Goal: Find specific fact: Find specific fact

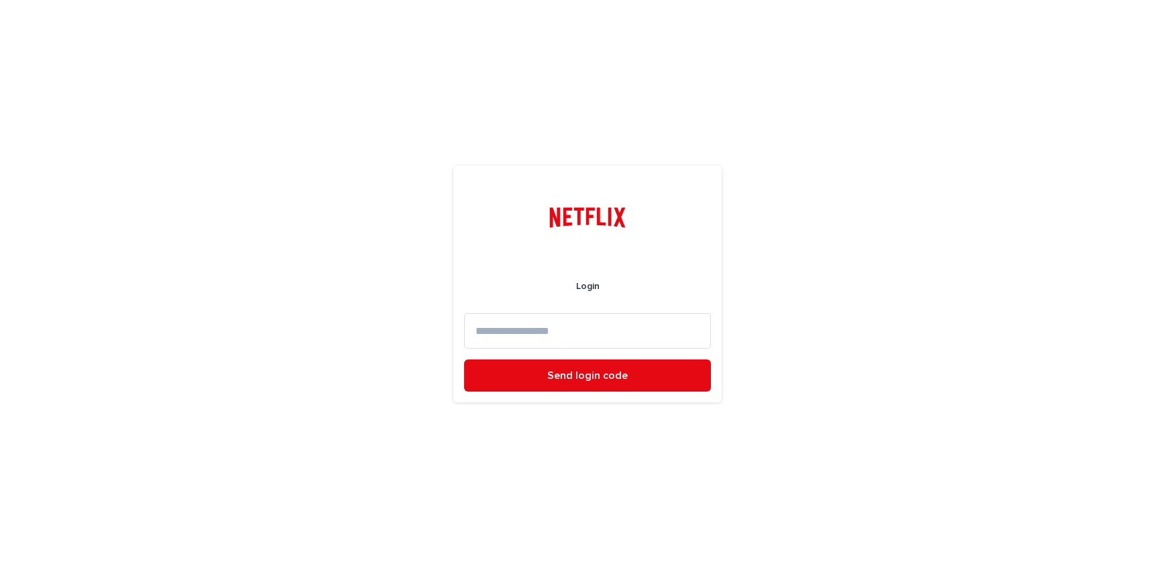
click at [607, 339] on input at bounding box center [587, 331] width 247 height 36
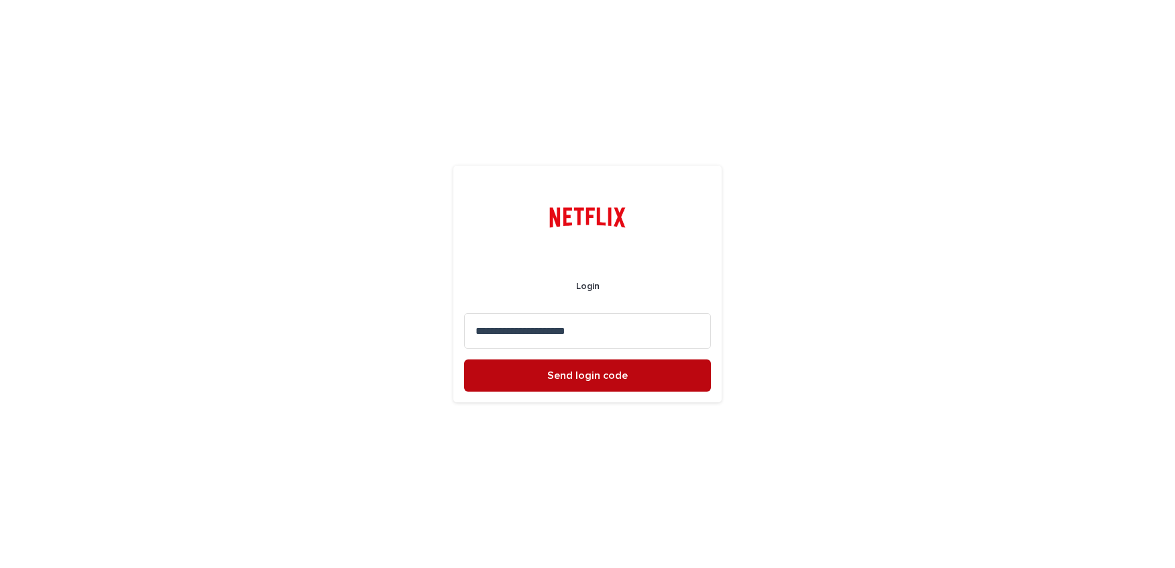
type input "**********"
click at [615, 378] on span "Send login code" at bounding box center [587, 375] width 81 height 11
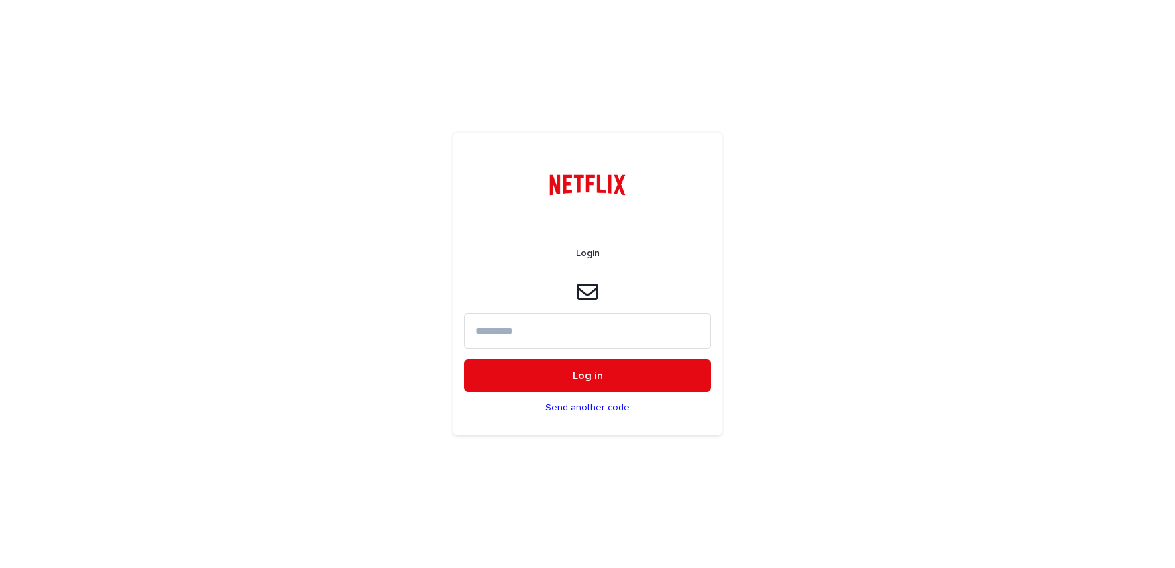
click at [619, 331] on input at bounding box center [587, 331] width 247 height 36
paste input "******"
type input "******"
click at [624, 370] on button "Log in" at bounding box center [587, 376] width 247 height 32
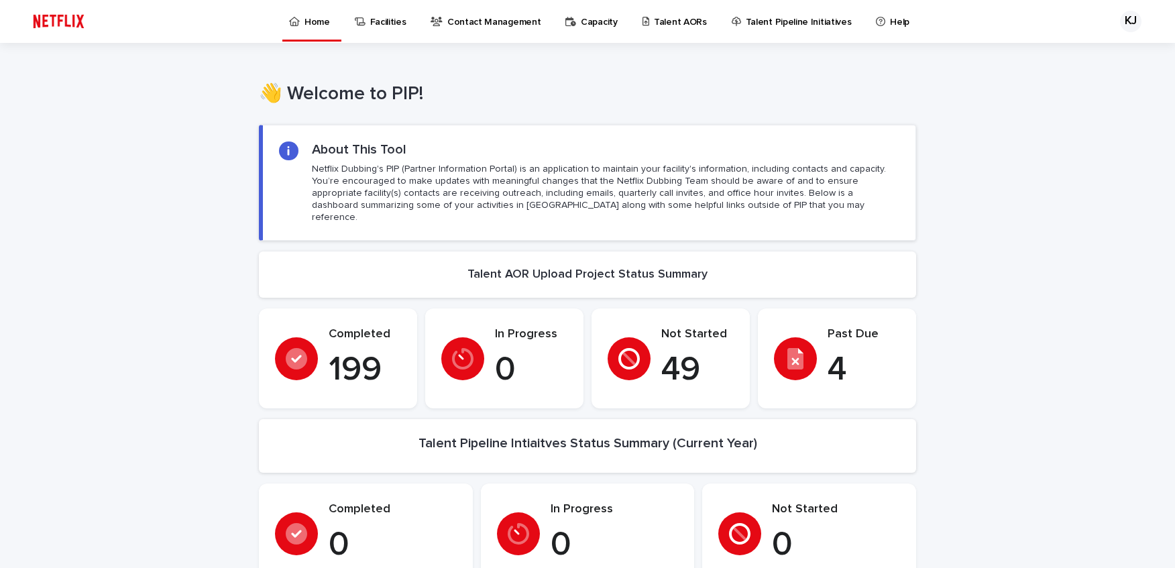
click at [809, 352] on div at bounding box center [795, 358] width 43 height 43
click at [654, 17] on p "Talent AORs" at bounding box center [680, 14] width 53 height 28
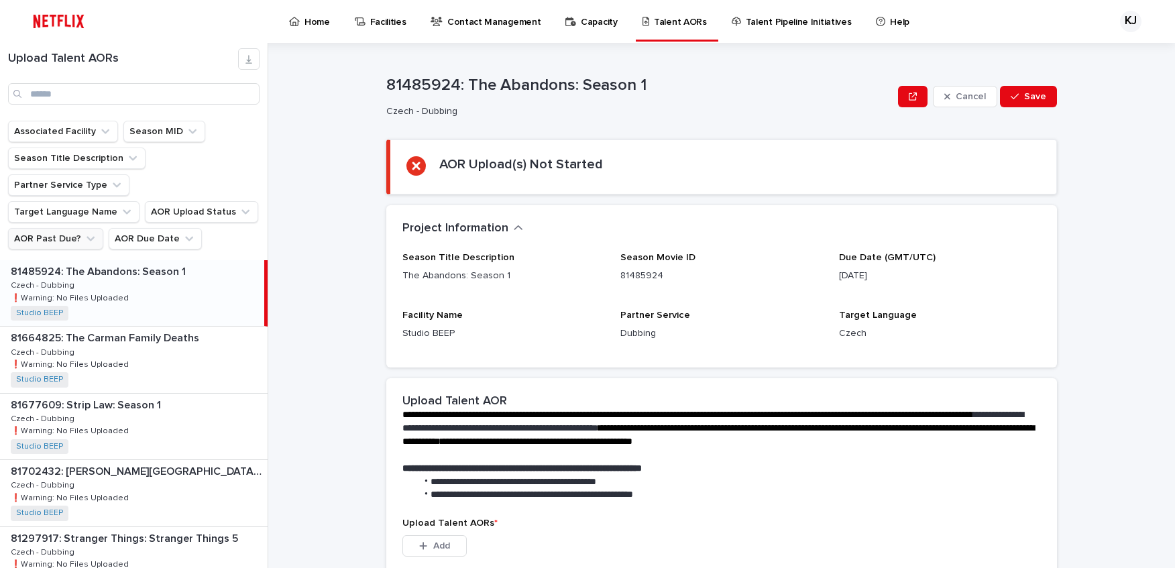
click at [74, 228] on button "AOR Past Due?" at bounding box center [55, 238] width 95 height 21
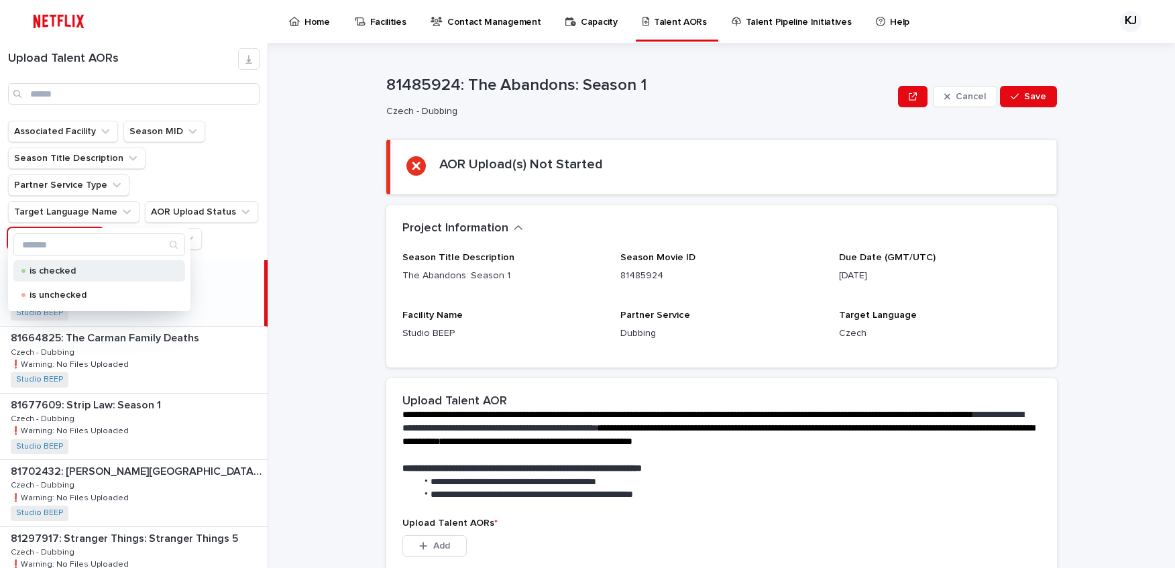
click at [79, 274] on p "is checked" at bounding box center [97, 270] width 134 height 9
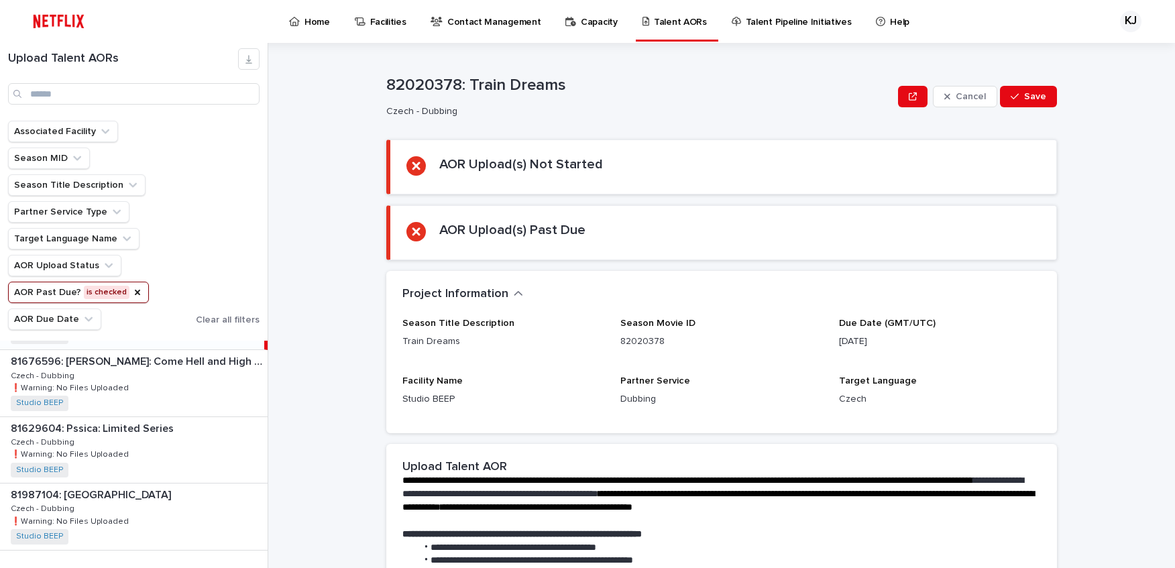
scroll to position [84, 0]
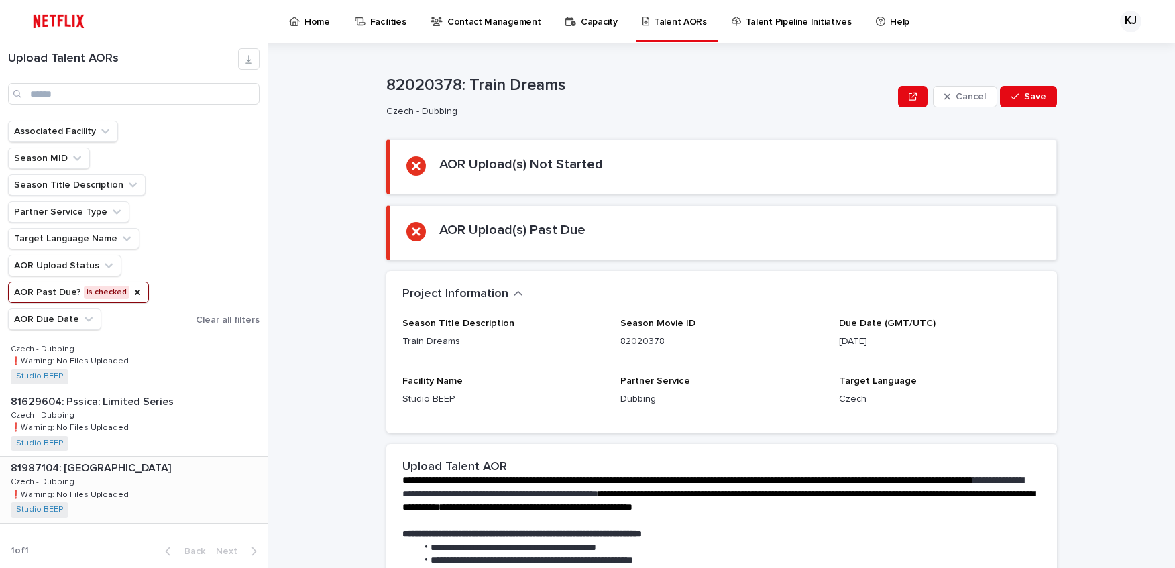
click at [181, 480] on div "81987104: [GEOGRAPHIC_DATA] 81987104: [GEOGRAPHIC_DATA] Czech - Dubbing Czech -…" at bounding box center [134, 490] width 268 height 66
drag, startPoint x: 583, startPoint y: 86, endPoint x: 390, endPoint y: 83, distance: 193.2
click at [390, 83] on p "81987104: [GEOGRAPHIC_DATA]" at bounding box center [639, 85] width 507 height 19
copy p "81987104: [GEOGRAPHIC_DATA]"
